Goal: Find specific page/section: Find specific page/section

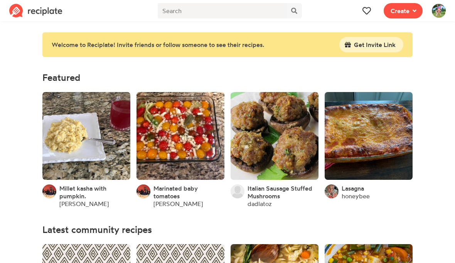
click at [366, 13] on icon at bounding box center [366, 11] width 8 height 8
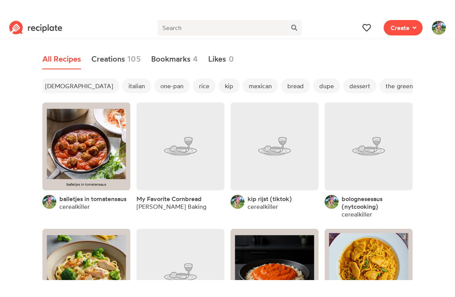
scroll to position [0, 104]
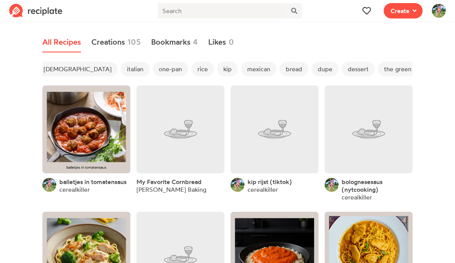
click at [341, 69] on span "dessert" at bounding box center [357, 69] width 33 height 15
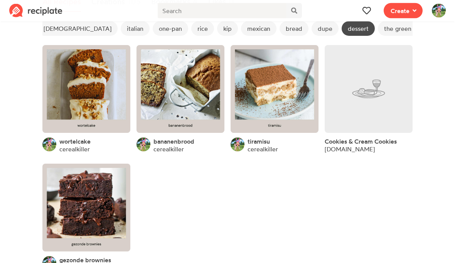
scroll to position [40, 0]
click at [207, 89] on link at bounding box center [180, 89] width 88 height 88
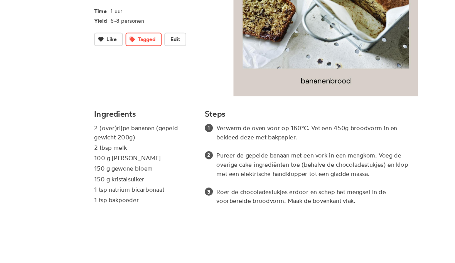
scroll to position [212, 0]
